Goal: Use online tool/utility: Utilize a website feature to perform a specific function

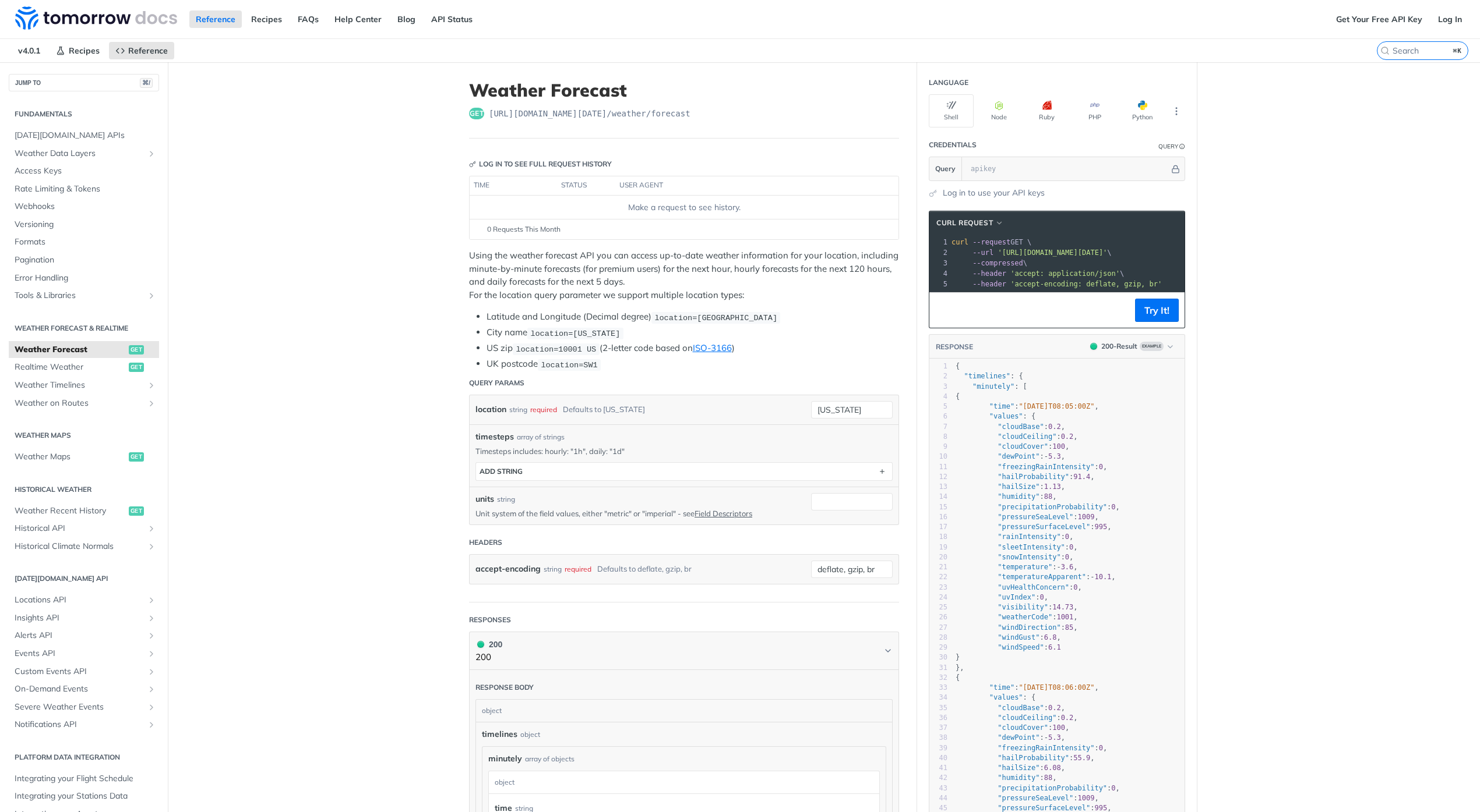
click at [259, 486] on main "JUMP TO ⌘/ Fundamentals [DATE][DOMAIN_NAME] APIs Weather Data Layers Core Proba…" at bounding box center [740, 786] width 1480 height 1448
click at [101, 364] on span "Realtime Weather" at bounding box center [70, 368] width 111 height 12
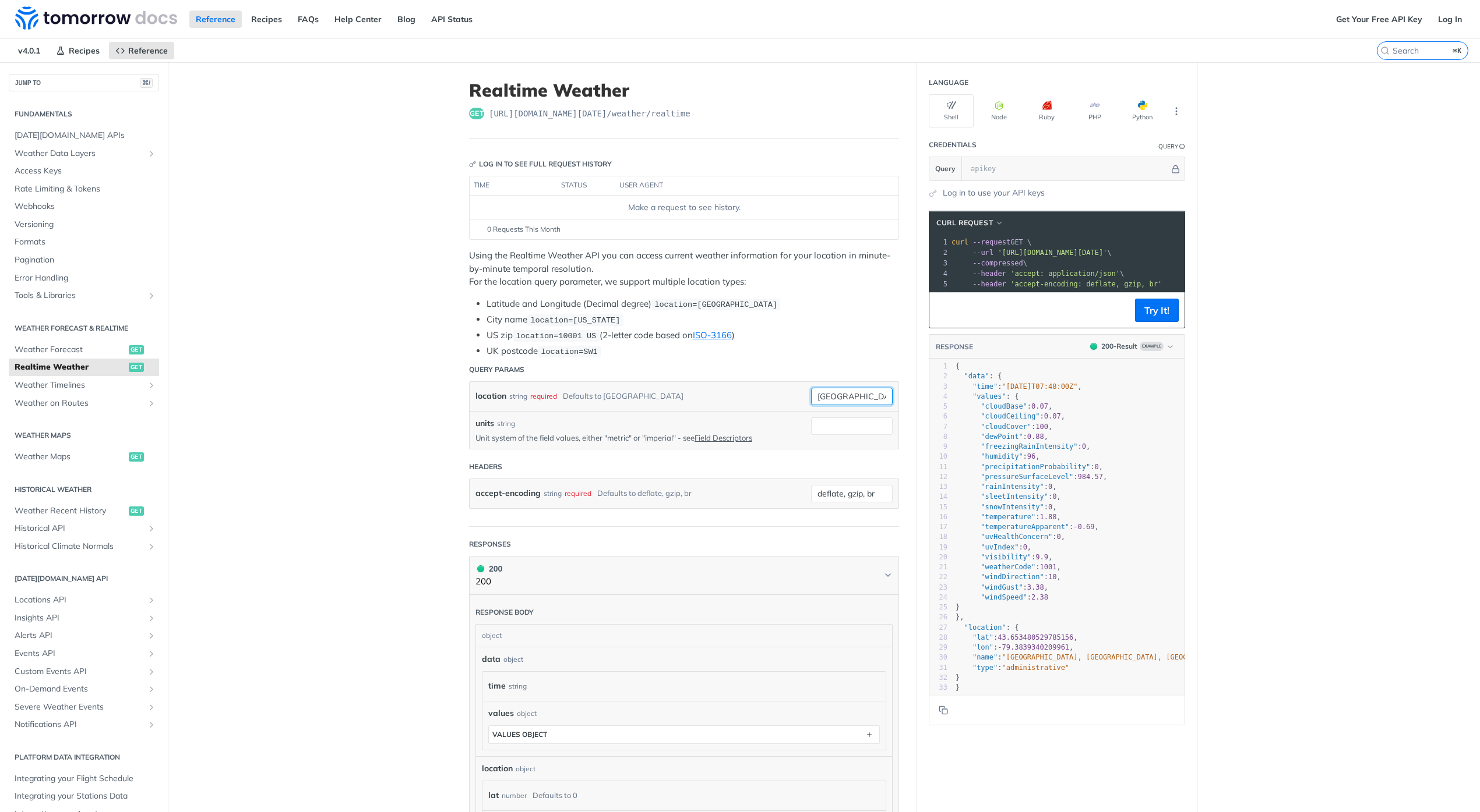
click at [841, 400] on input "[GEOGRAPHIC_DATA]" at bounding box center [852, 396] width 82 height 17
type input "[GEOGRAPHIC_DATA]"
click at [742, 412] on div "units string Unit system of the field values, either "metric" or "imperial" - s…" at bounding box center [684, 430] width 429 height 38
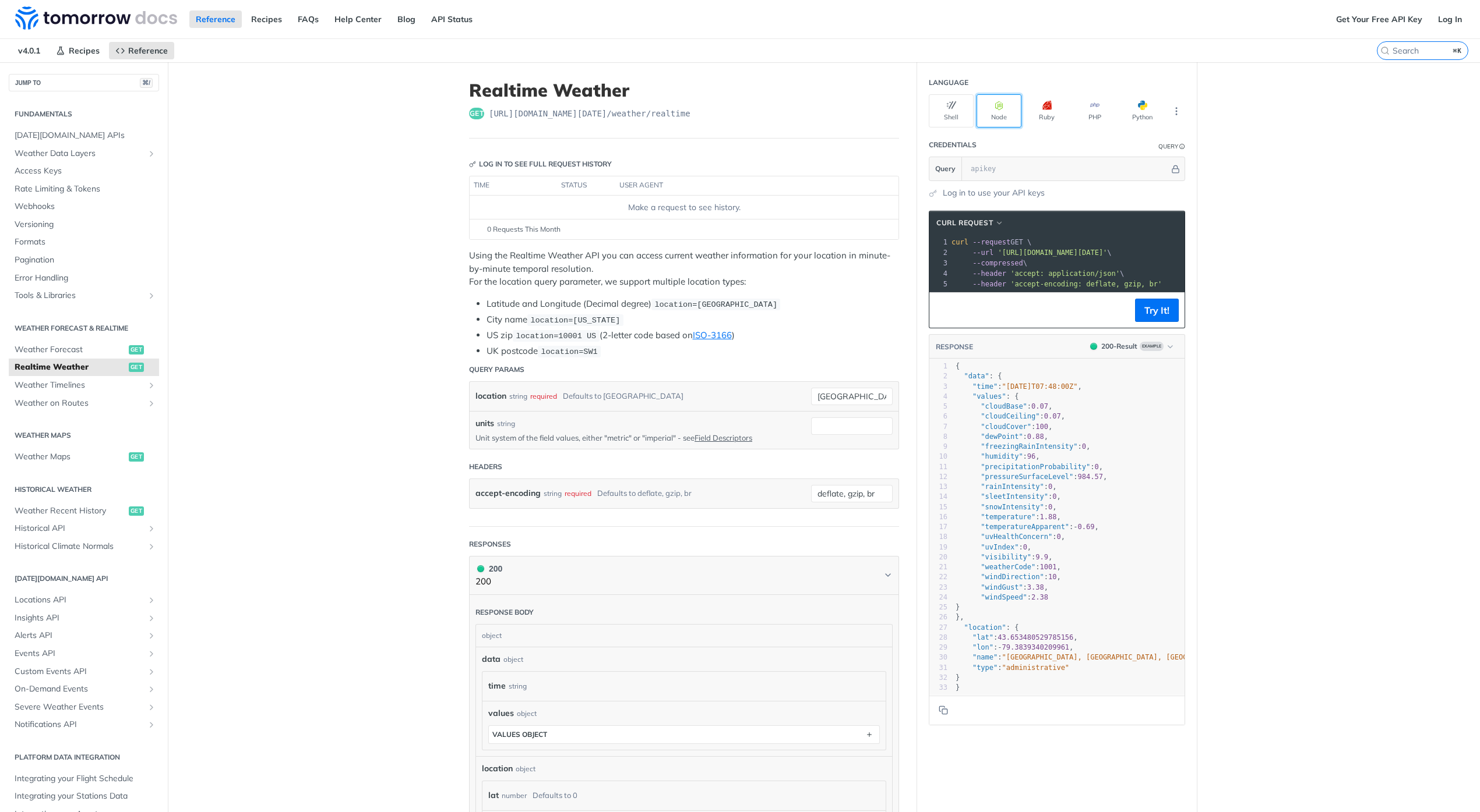
click at [1009, 111] on button "Node" at bounding box center [998, 110] width 45 height 33
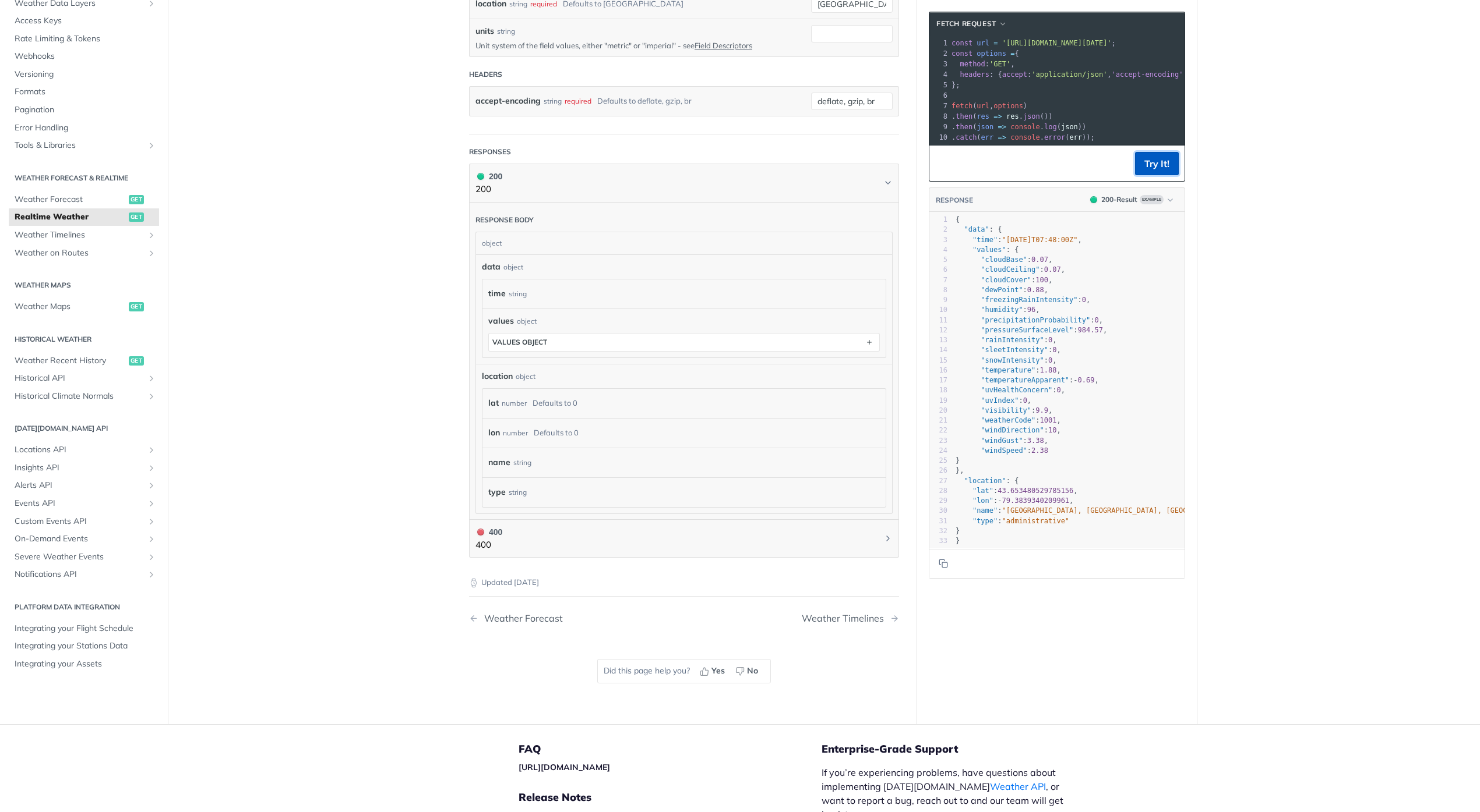
click at [1159, 175] on button "Try It!" at bounding box center [1157, 163] width 44 height 23
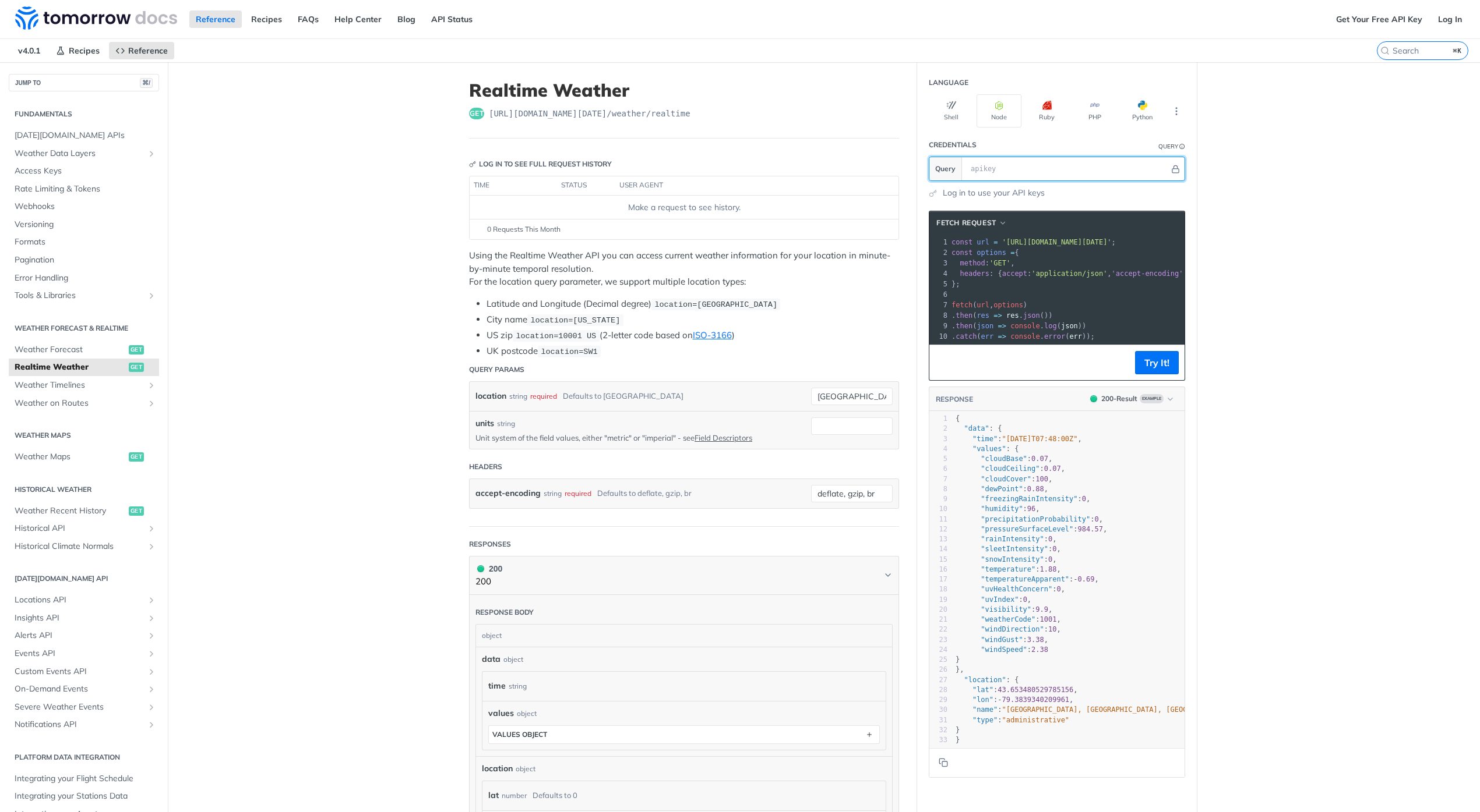
click at [1006, 164] on input "text" at bounding box center [1066, 168] width 205 height 23
type input "[GEOGRAPHIC_DATA]"
click at [1139, 375] on button "Try It!" at bounding box center [1157, 363] width 44 height 23
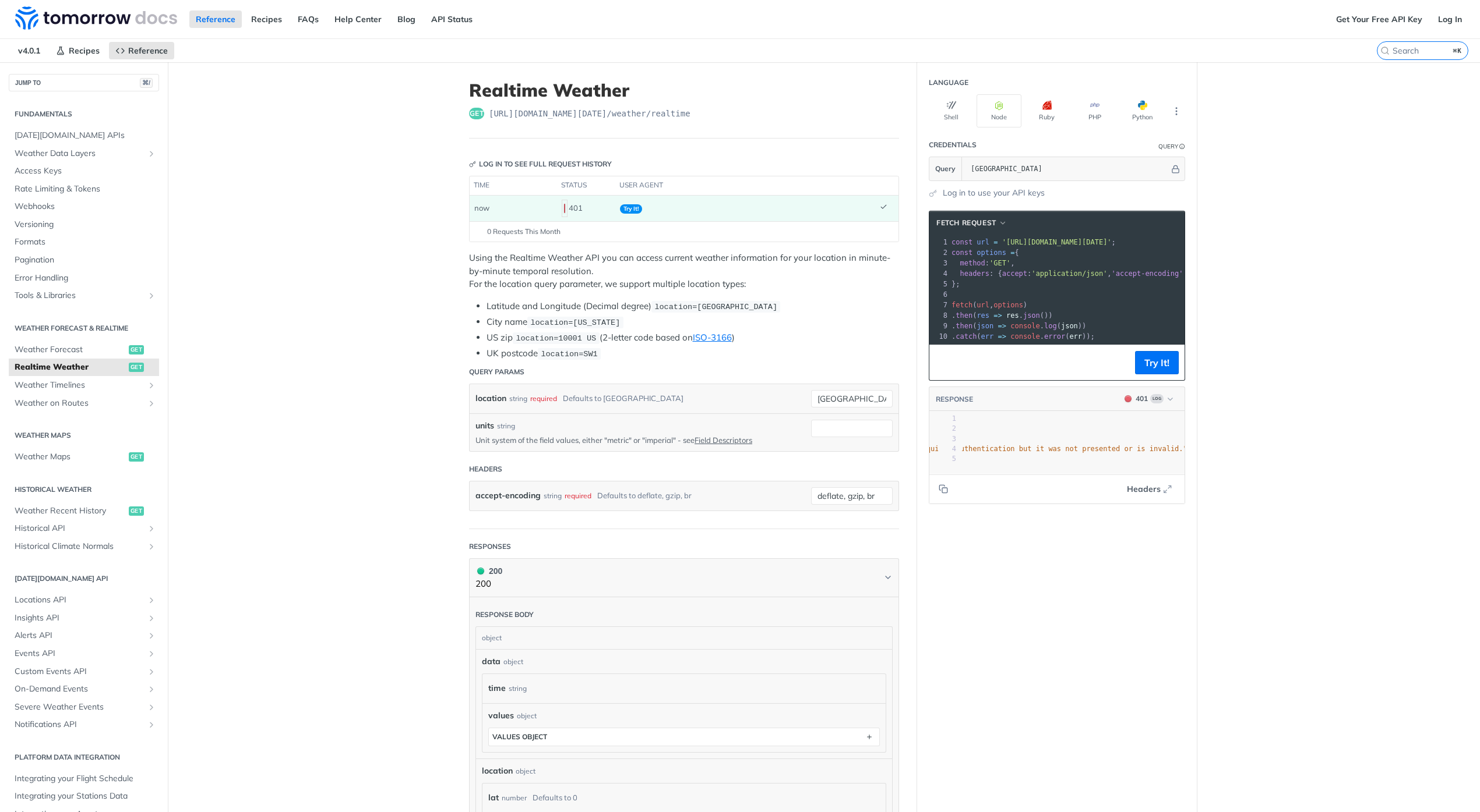
click at [334, 386] on main "JUMP TO ⌘/ Fundamentals [DATE][DOMAIN_NAME] APIs Weather Data Layers Core Proba…" at bounding box center [740, 590] width 1480 height 1057
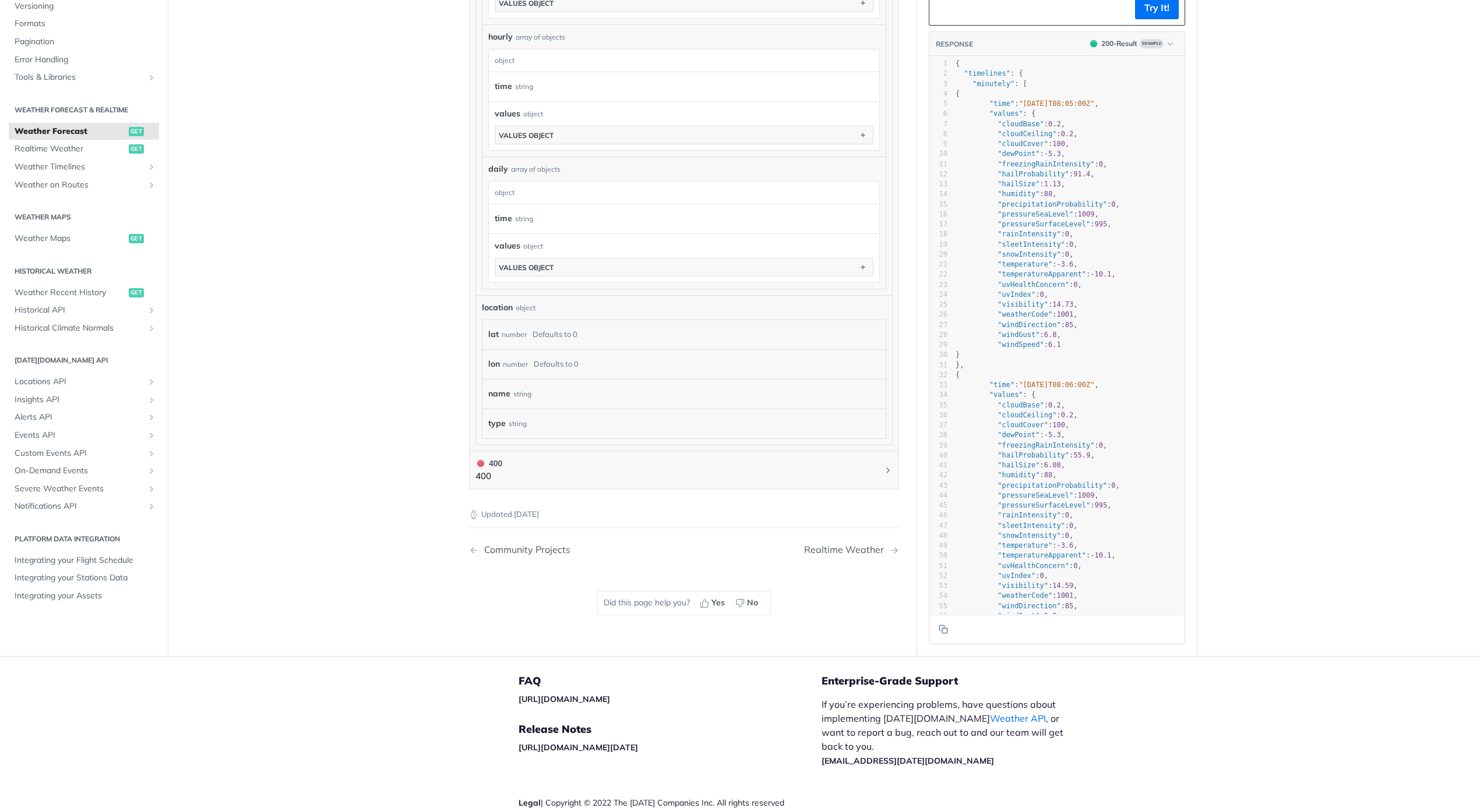
scroll to position [907, 0]
